Goal: Task Accomplishment & Management: Manage account settings

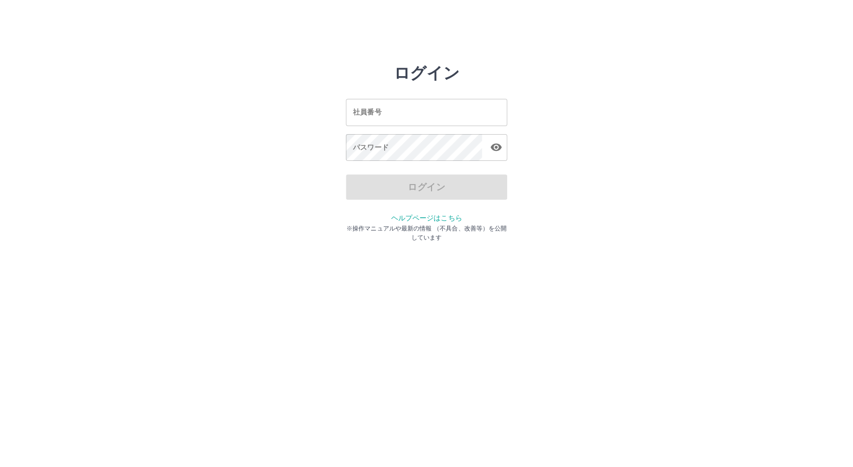
click at [411, 117] on input "社員番号" at bounding box center [426, 112] width 161 height 27
type input "*******"
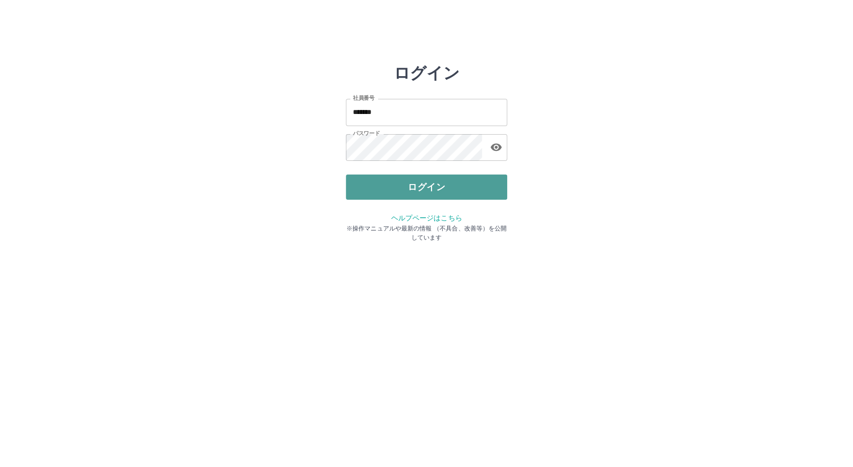
click at [397, 196] on button "ログイン" at bounding box center [426, 187] width 161 height 25
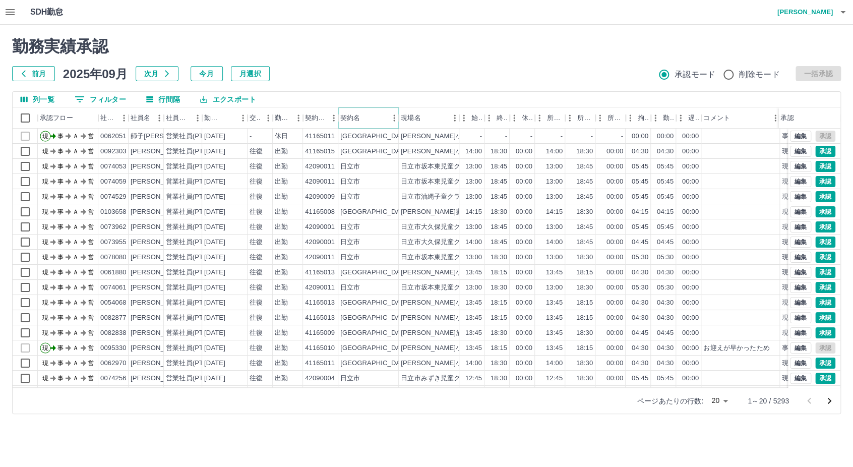
click at [389, 119] on icon "メニュー" at bounding box center [394, 118] width 10 height 10
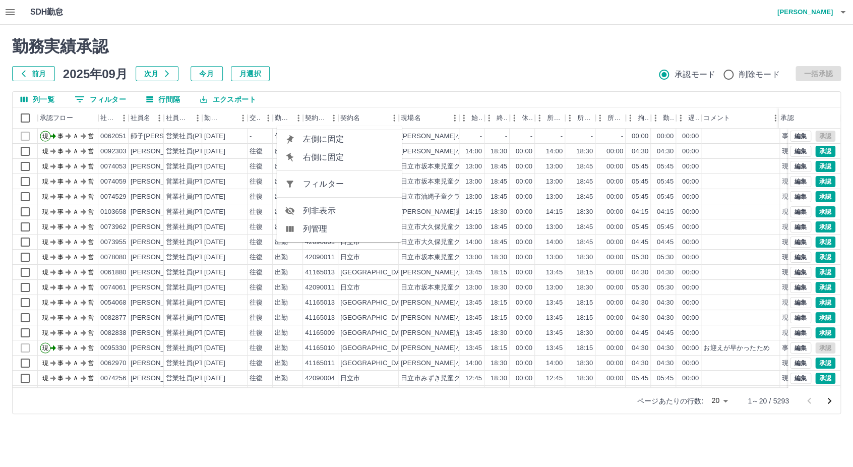
click at [340, 177] on ul "左側に固定 右側に固定 フィルター 列非表示 列管理" at bounding box center [339, 184] width 125 height 117
click at [340, 178] on span "フィルター" at bounding box center [348, 184] width 91 height 12
select select "**********"
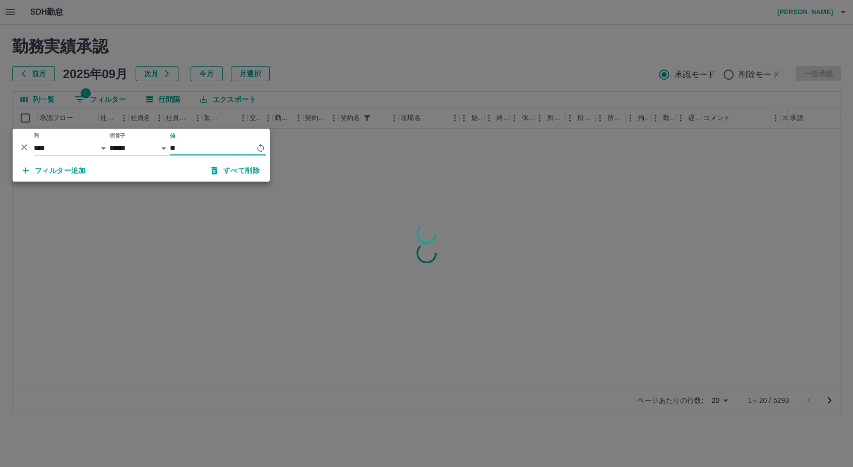
type input "*"
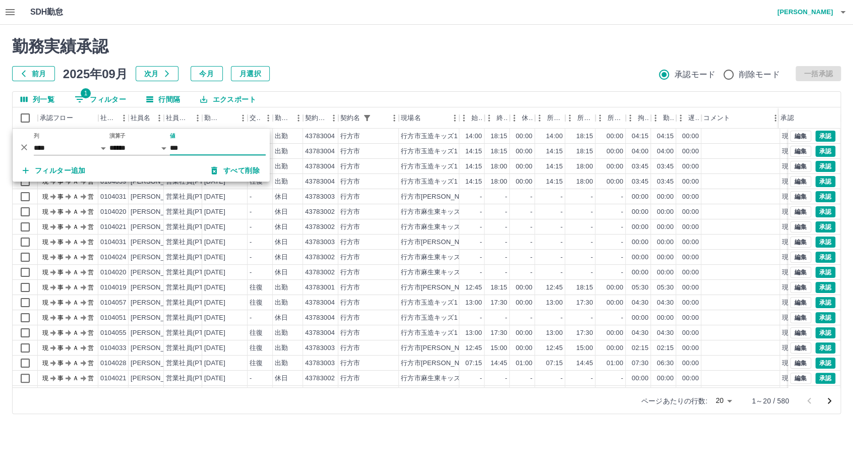
type input "***"
click at [471, 66] on div "前月 [DATE] 次月 今月 月選択 承認モード 削除モード 一括承認" at bounding box center [426, 73] width 829 height 15
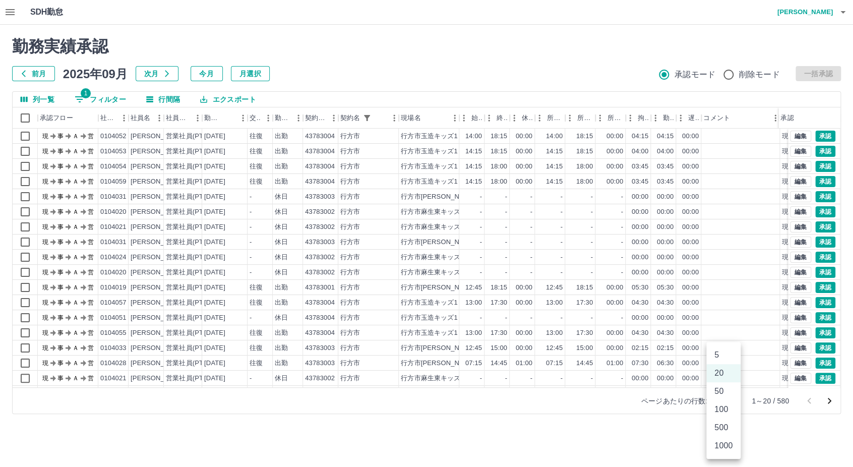
click at [723, 400] on body "SDH勤怠 [PERSON_NAME] 勤務実績承認 前月 [DATE] 次月 今月 月選択 承認モード 削除モード 一括承認 列一覧 1 フィルター 行間隔…" at bounding box center [426, 213] width 853 height 426
click at [718, 434] on li "500" at bounding box center [724, 428] width 34 height 18
type input "***"
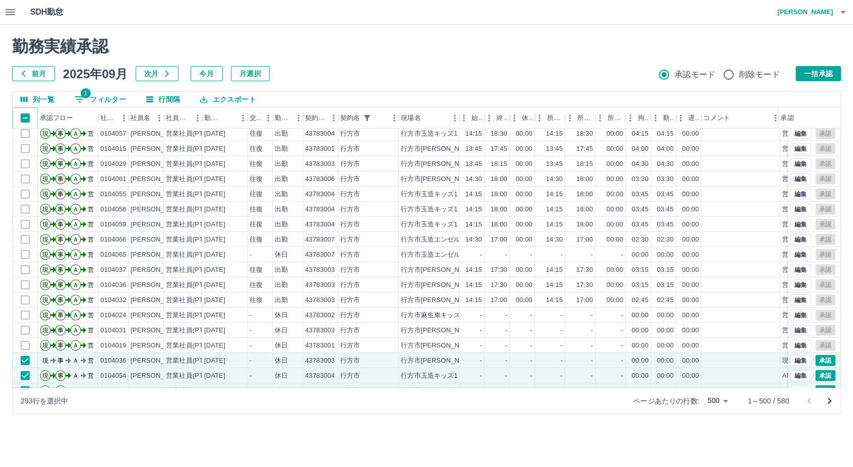
scroll to position [3253, 0]
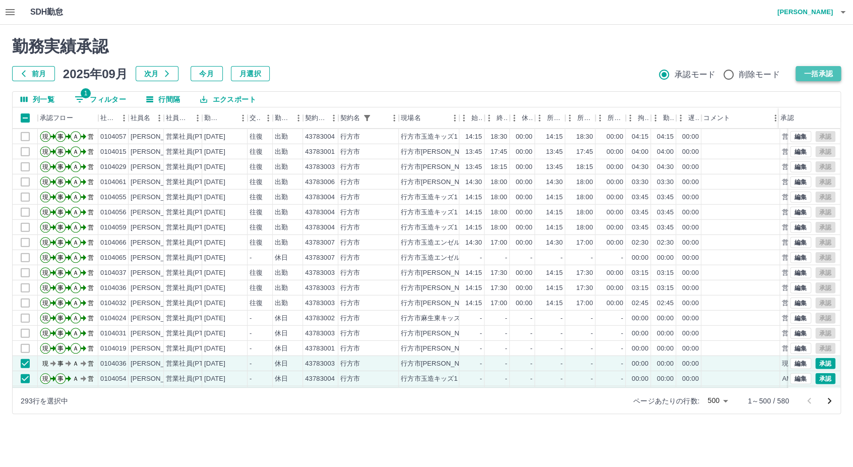
click at [804, 70] on button "一括承認" at bounding box center [818, 73] width 45 height 15
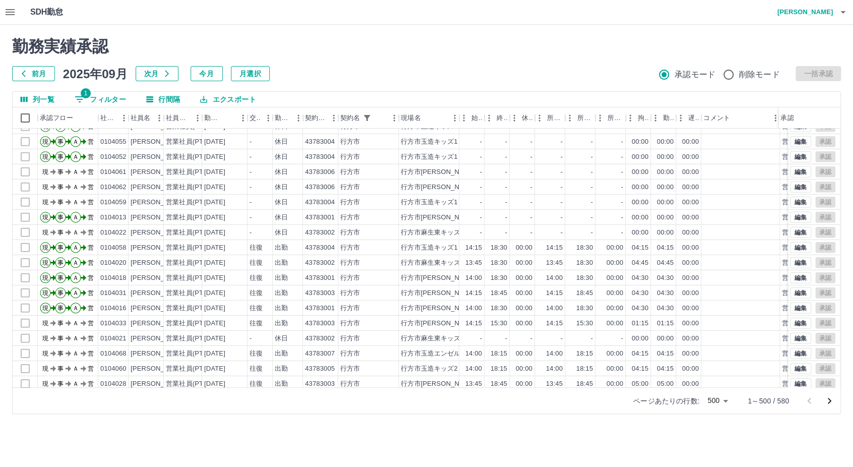
scroll to position [7216, 0]
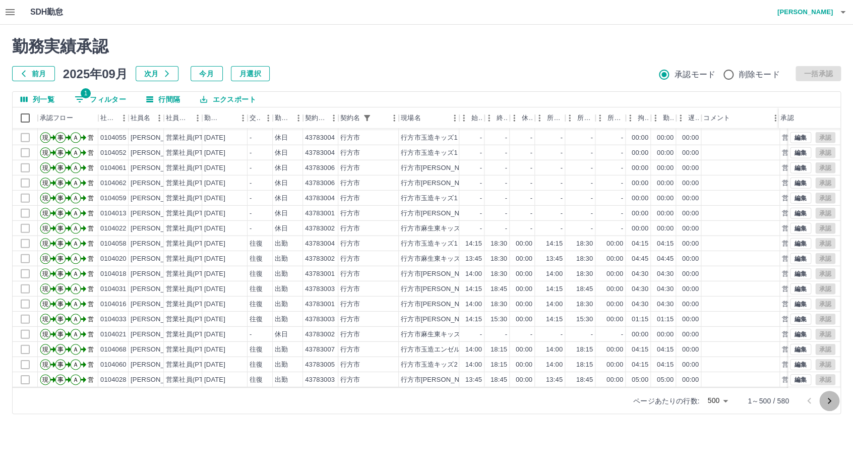
click at [832, 403] on icon "次のページへ" at bounding box center [830, 401] width 12 height 12
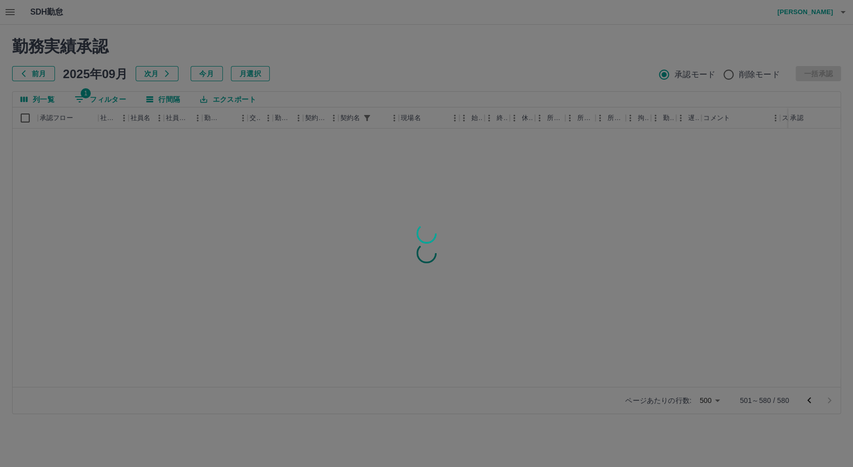
scroll to position [0, 0]
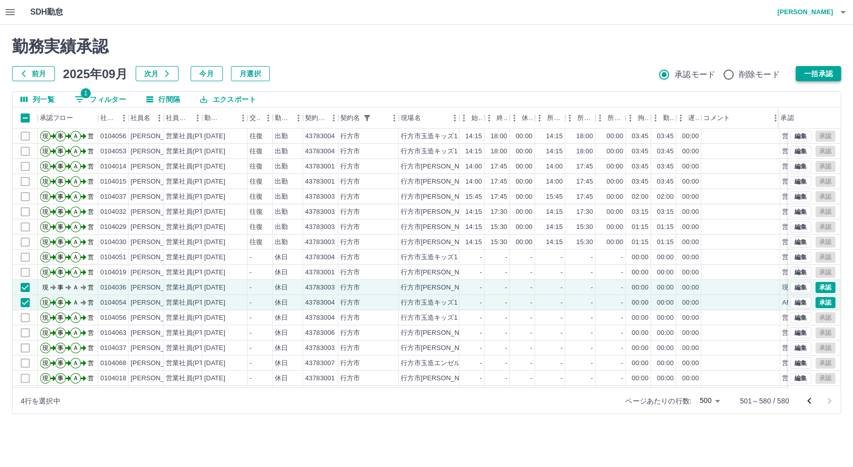
click at [818, 72] on button "一括承認" at bounding box center [818, 73] width 45 height 15
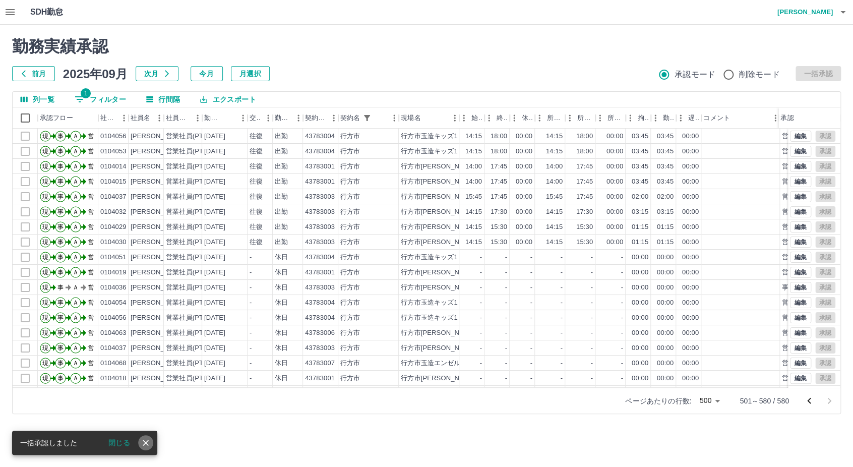
click at [145, 446] on icon "close" at bounding box center [146, 443] width 10 height 10
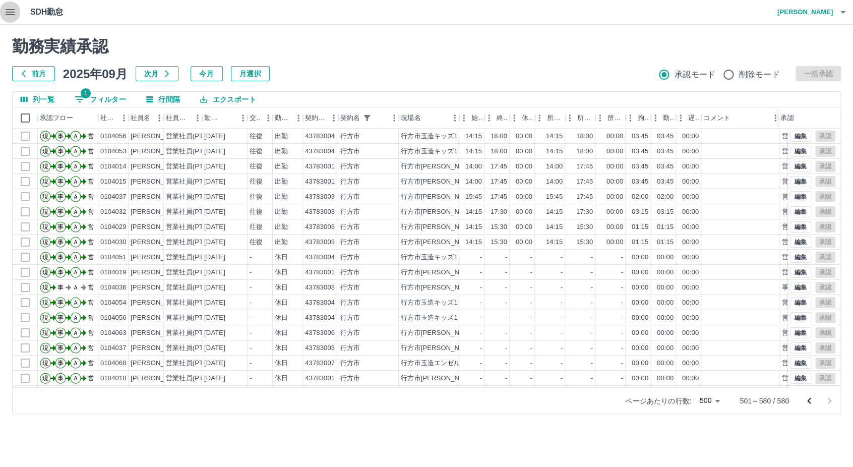
click at [13, 18] on button "button" at bounding box center [10, 12] width 20 height 24
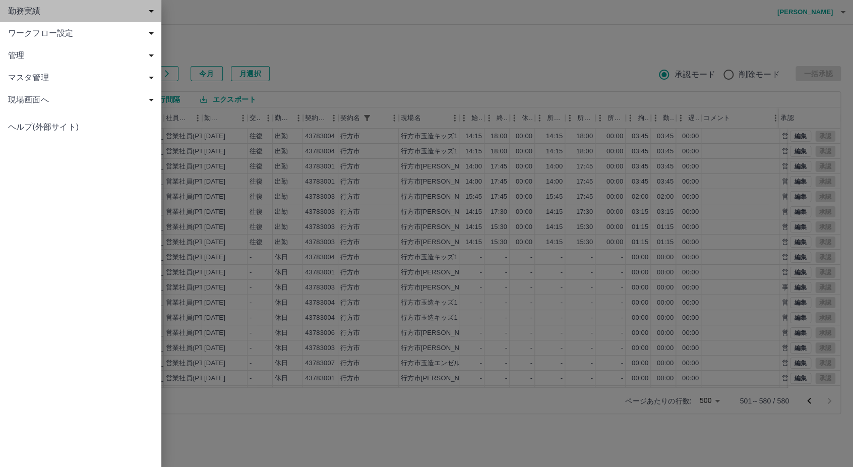
click at [45, 10] on span "勤務実績" at bounding box center [82, 11] width 149 height 12
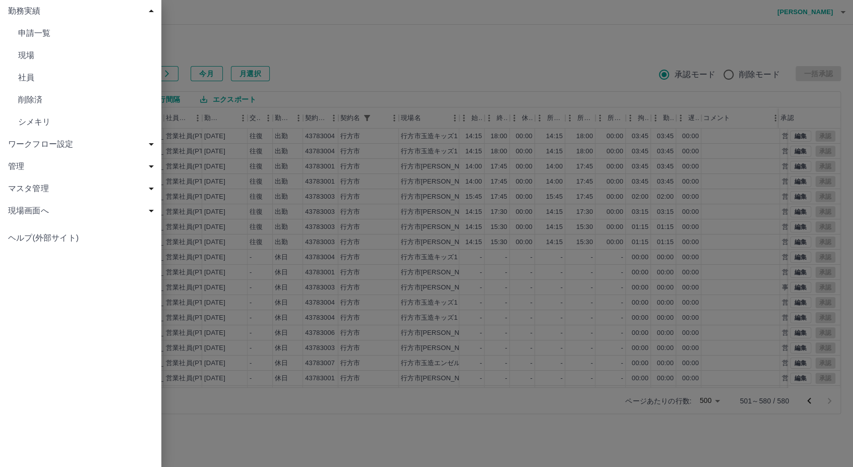
click at [44, 51] on span "現場" at bounding box center [85, 55] width 135 height 12
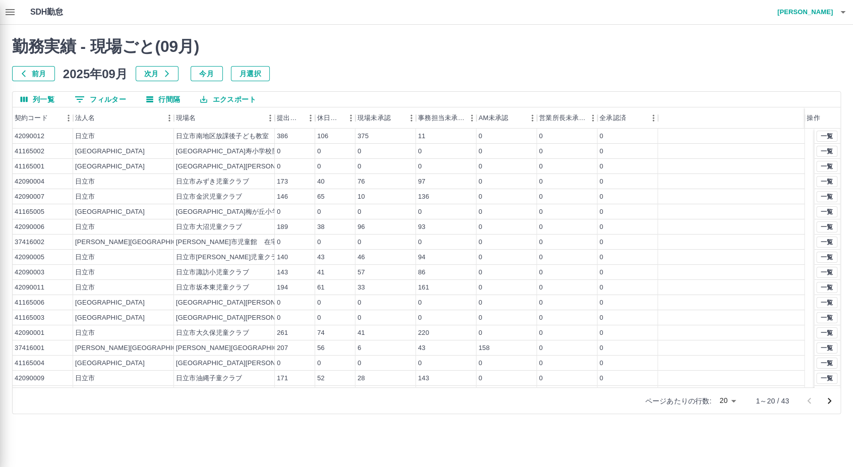
click at [161, 118] on div at bounding box center [426, 233] width 853 height 467
click at [92, 119] on div at bounding box center [426, 233] width 853 height 467
click at [102, 115] on div at bounding box center [426, 233] width 853 height 467
click at [135, 137] on div at bounding box center [426, 233] width 853 height 467
drag, startPoint x: 165, startPoint y: 113, endPoint x: 166, endPoint y: 120, distance: 6.6
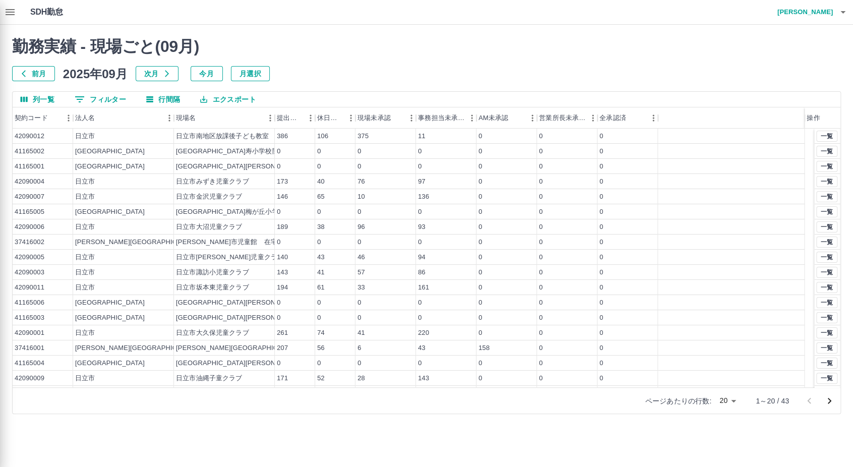
click at [165, 115] on div at bounding box center [426, 233] width 853 height 467
click at [220, 117] on div at bounding box center [426, 233] width 853 height 467
click at [251, 157] on div at bounding box center [426, 233] width 853 height 467
click at [147, 121] on div at bounding box center [426, 233] width 853 height 467
click at [165, 121] on div at bounding box center [426, 233] width 853 height 467
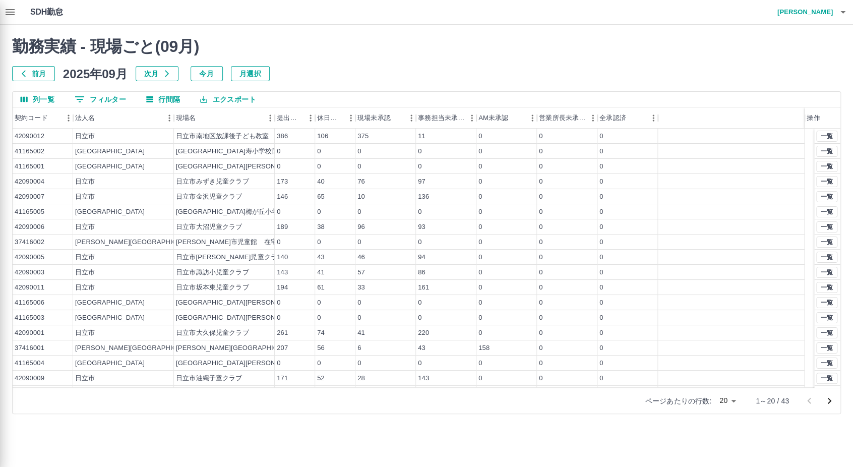
click at [169, 127] on div at bounding box center [426, 233] width 853 height 467
click at [170, 128] on div at bounding box center [426, 233] width 853 height 467
click at [120, 103] on div at bounding box center [426, 233] width 853 height 467
click at [279, 69] on div at bounding box center [426, 233] width 853 height 467
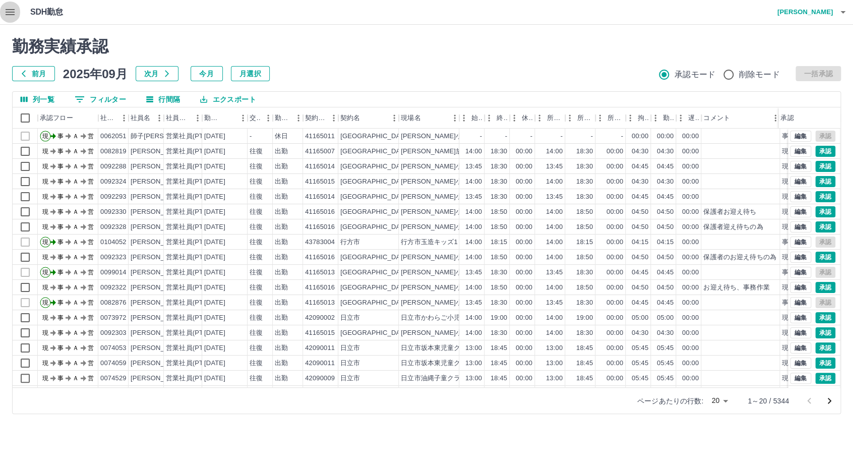
click at [10, 16] on icon "button" at bounding box center [10, 12] width 12 height 12
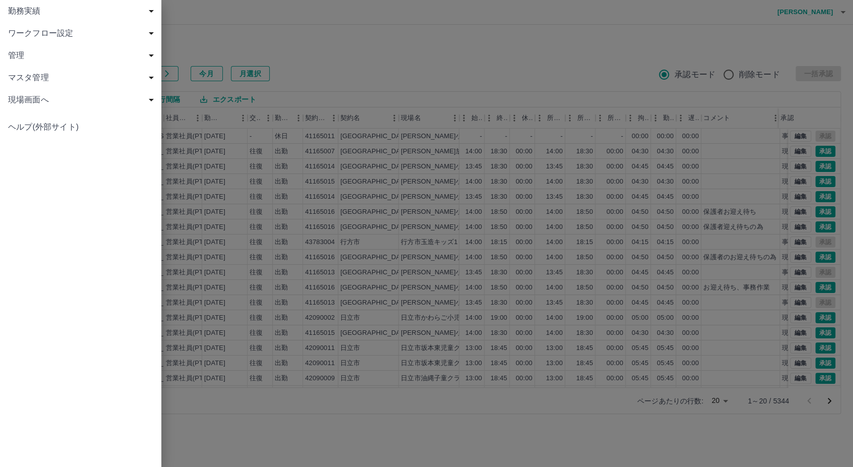
click at [37, 12] on span "勤務実績" at bounding box center [82, 11] width 149 height 12
click at [38, 62] on link "現場" at bounding box center [80, 55] width 161 height 22
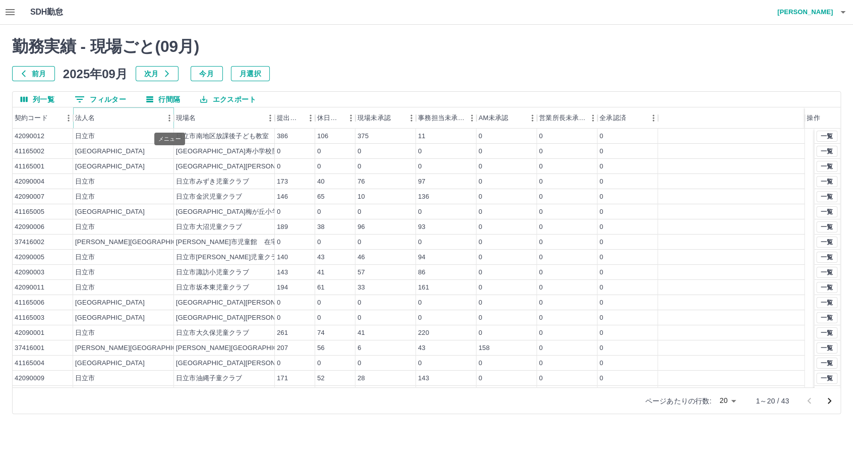
click at [165, 120] on icon "メニュー" at bounding box center [169, 118] width 10 height 10
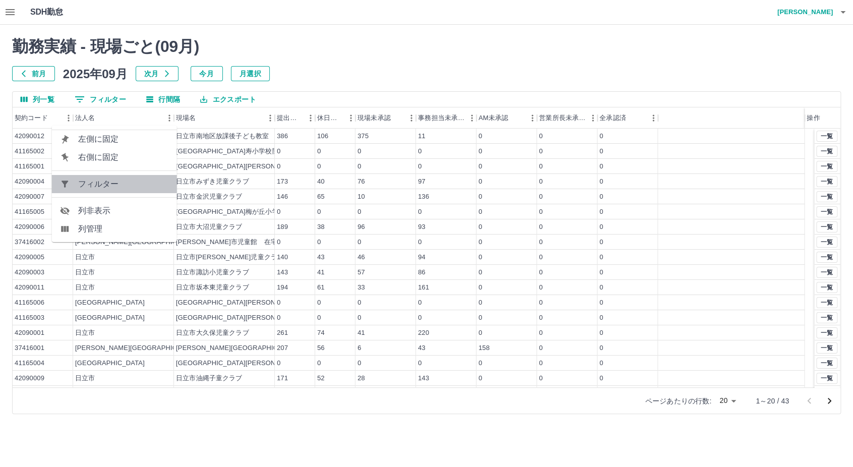
click at [111, 180] on span "フィルター" at bounding box center [123, 184] width 91 height 12
select select "****"
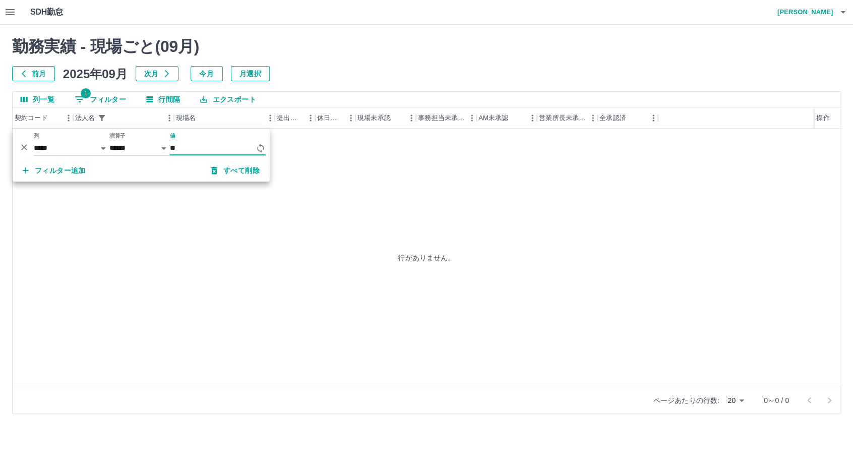
type input "*"
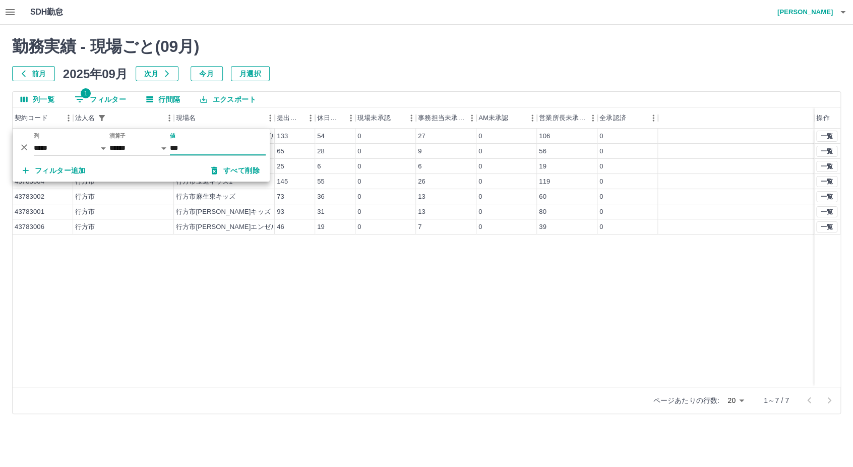
type input "***"
drag, startPoint x: 246, startPoint y: 276, endPoint x: 264, endPoint y: 279, distance: 18.3
click at [247, 278] on div "43783003 行方市 行方市[PERSON_NAME][GEOGRAPHIC_DATA] 133 54 0 27 0 106 0 43783007 行方市…" at bounding box center [427, 258] width 828 height 258
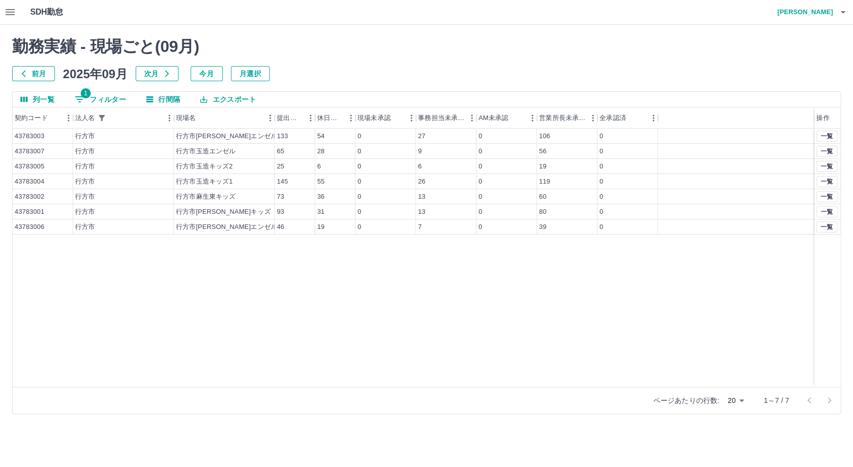
click at [509, 274] on div "43783003 行方市 行方市[PERSON_NAME][GEOGRAPHIC_DATA] 133 54 0 27 0 106 0 43783007 行方市…" at bounding box center [427, 258] width 828 height 258
